Goal: Contribute content: Add original content to the website for others to see

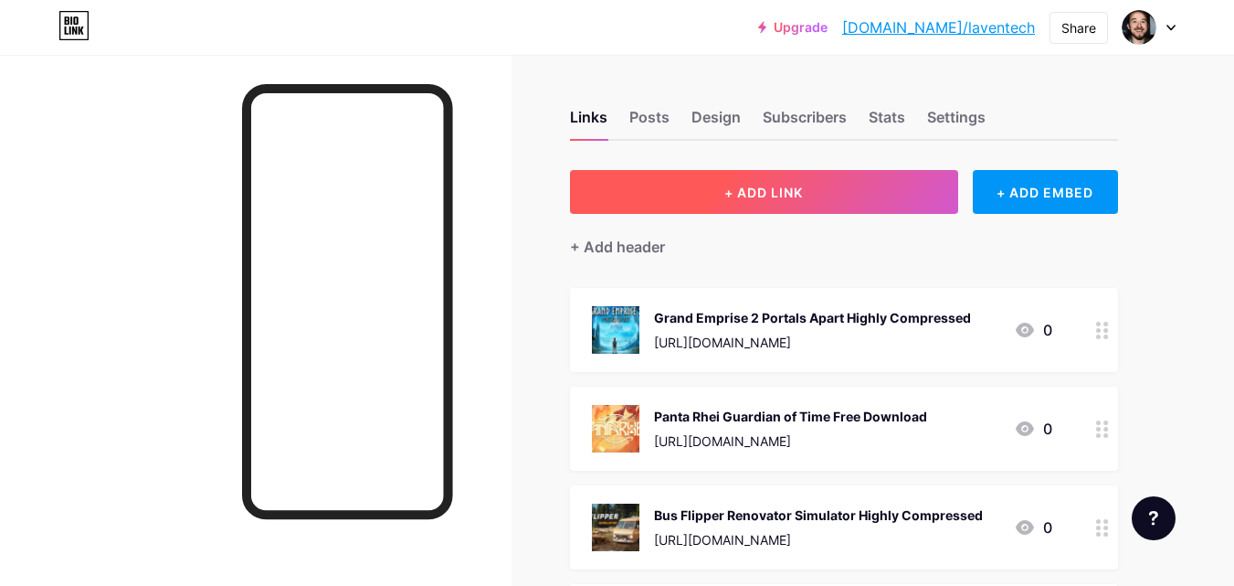
click at [687, 172] on button "+ ADD LINK" at bounding box center [764, 192] width 388 height 44
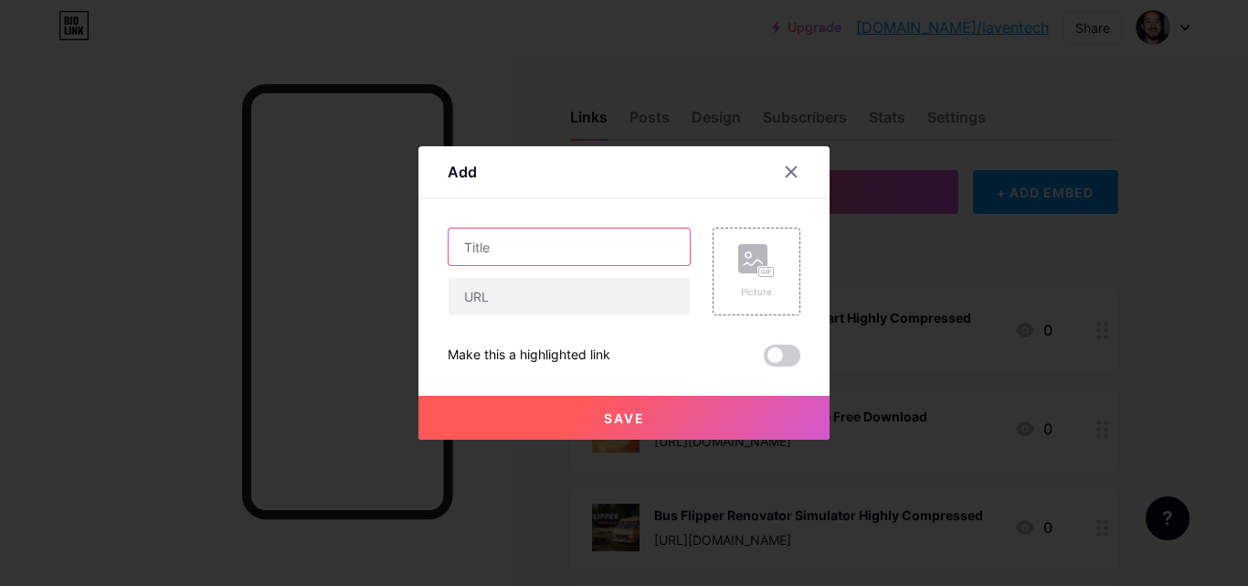
click at [576, 252] on input "text" at bounding box center [569, 246] width 241 height 37
paste input "R.E.P.O. Free Download"
paste input "text"
type input "R.E.P.O. Free Download for PC"
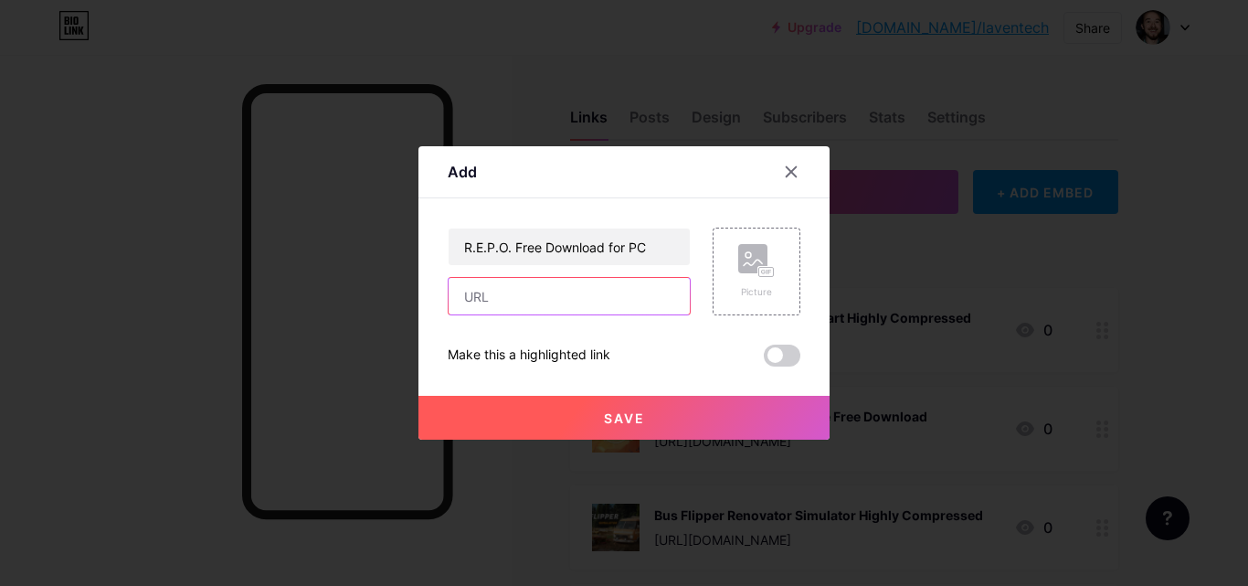
click at [577, 296] on input "text" at bounding box center [569, 296] width 241 height 37
paste input "[URL][DOMAIN_NAME]"
type input "[URL][DOMAIN_NAME]"
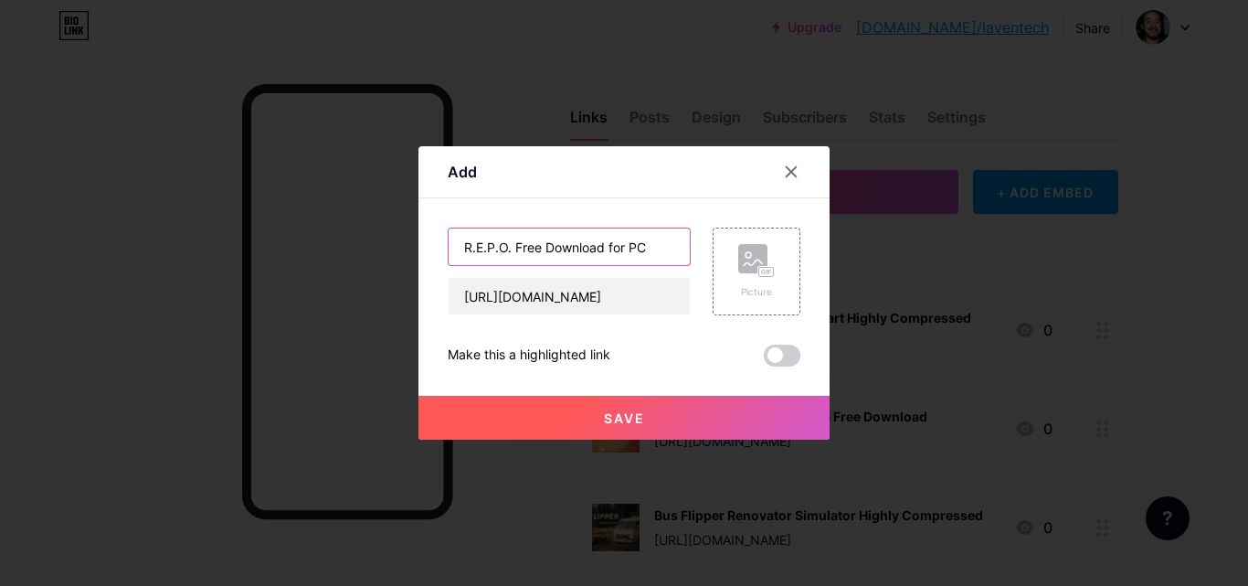
scroll to position [0, 0]
drag, startPoint x: 511, startPoint y: 243, endPoint x: 355, endPoint y: 210, distance: 158.8
click at [357, 214] on div "Add Content YouTube Play YouTube video without leaving your page. ADD Vimeo Pla…" at bounding box center [624, 293] width 1248 height 586
paste input "text"
type input "REPO Free Download for PC"
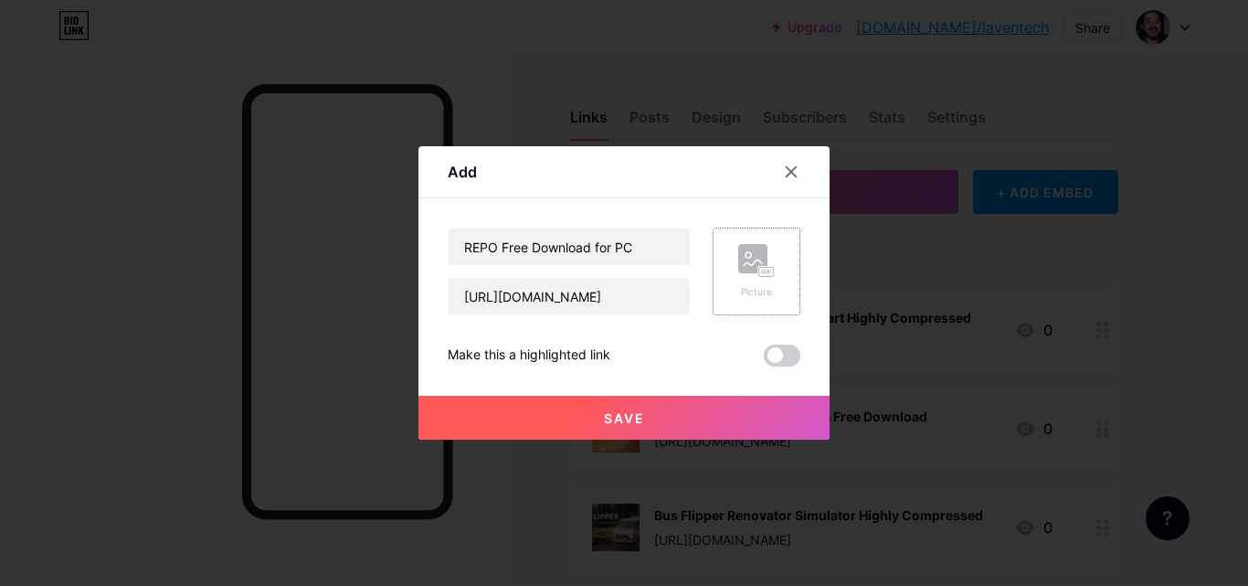
click at [745, 269] on rect at bounding box center [752, 258] width 29 height 29
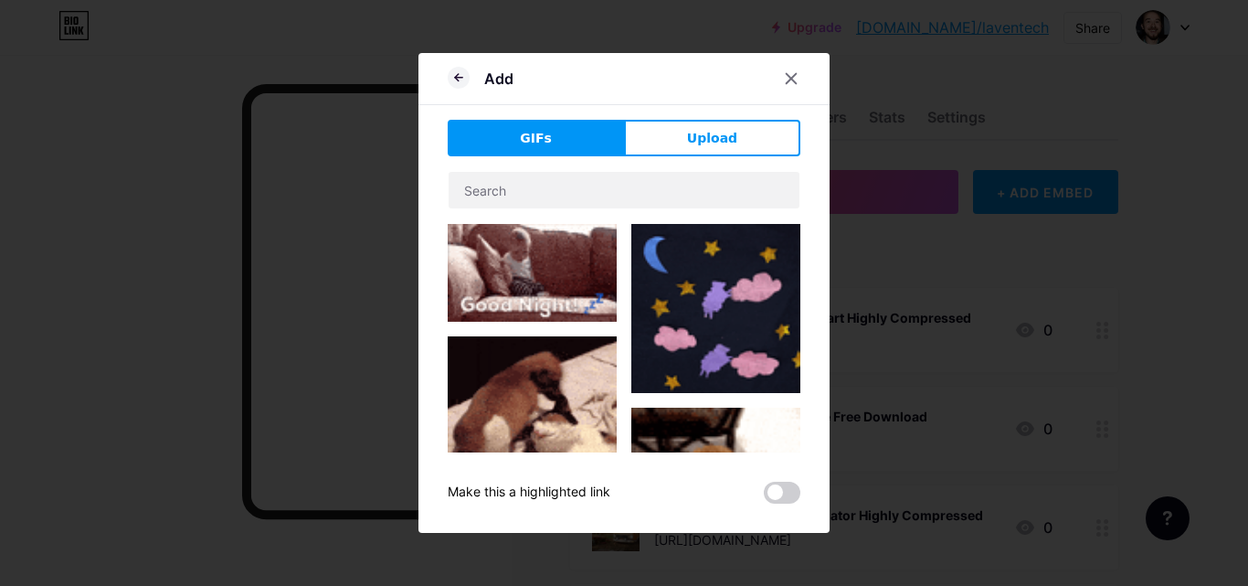
click at [692, 169] on div "GIFs Upload Content YouTube Play YouTube video without leaving your page. ADD V…" at bounding box center [624, 312] width 353 height 384
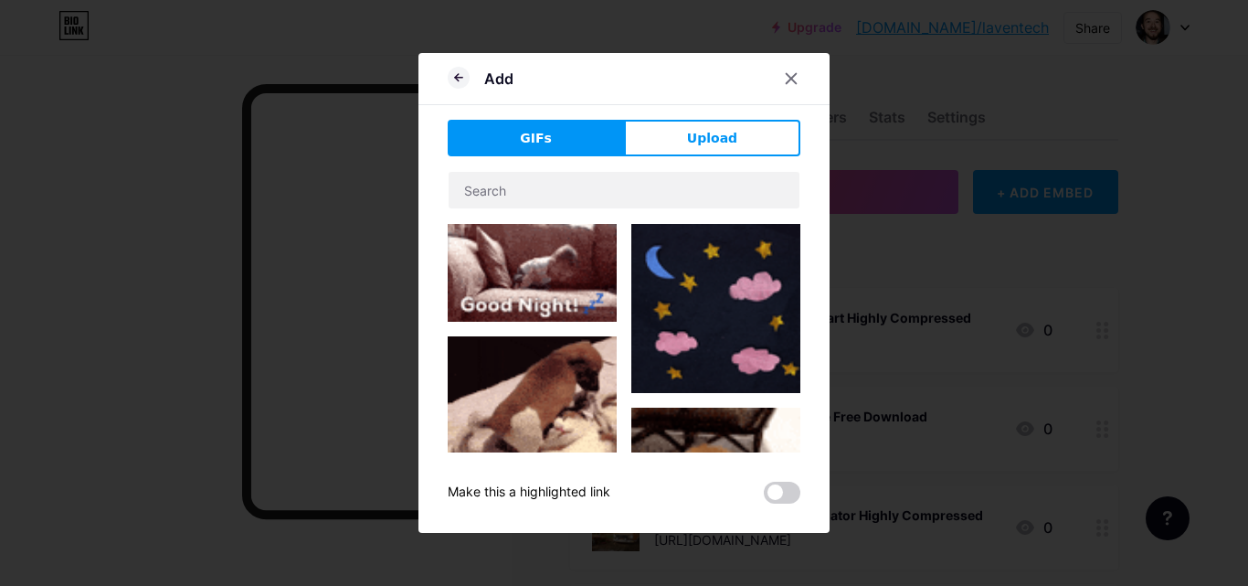
click at [693, 157] on div "GIFs Upload Content YouTube Play YouTube video without leaving your page. ADD V…" at bounding box center [624, 312] width 353 height 384
click at [678, 131] on button "Upload" at bounding box center [712, 138] width 176 height 37
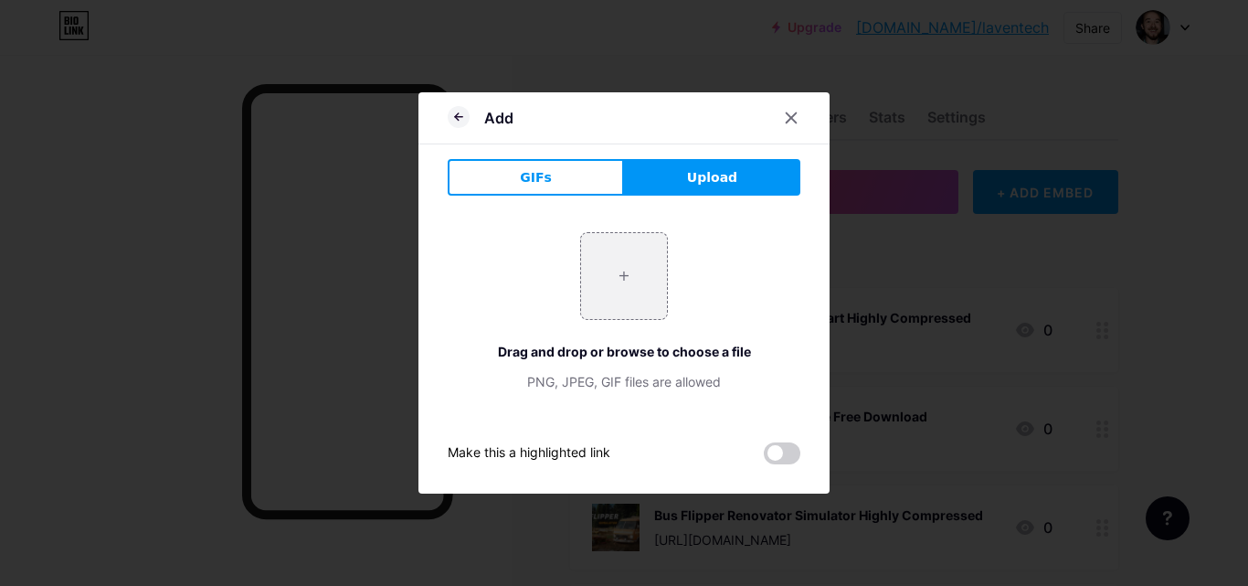
click at [671, 164] on button "Upload" at bounding box center [712, 177] width 176 height 37
click at [625, 260] on input "file" at bounding box center [624, 276] width 86 height 86
type input "C:\fakepath\repo_1_11zon_1_11zon.webp"
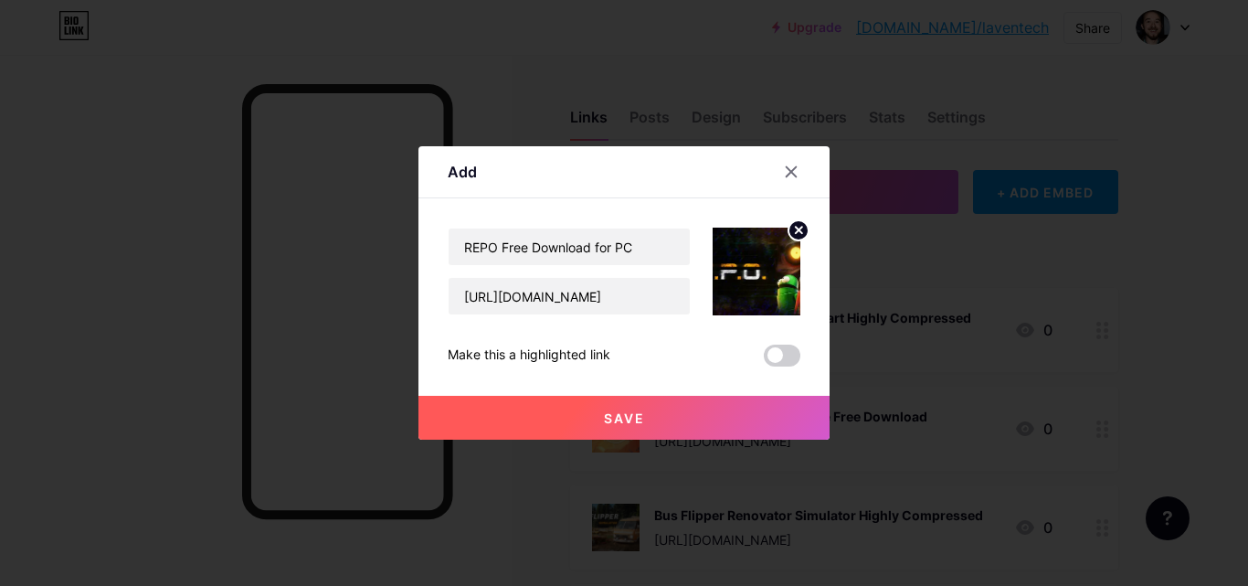
click at [666, 429] on button "Save" at bounding box center [623, 418] width 411 height 44
